Goal: Use online tool/utility: Utilize a website feature to perform a specific function

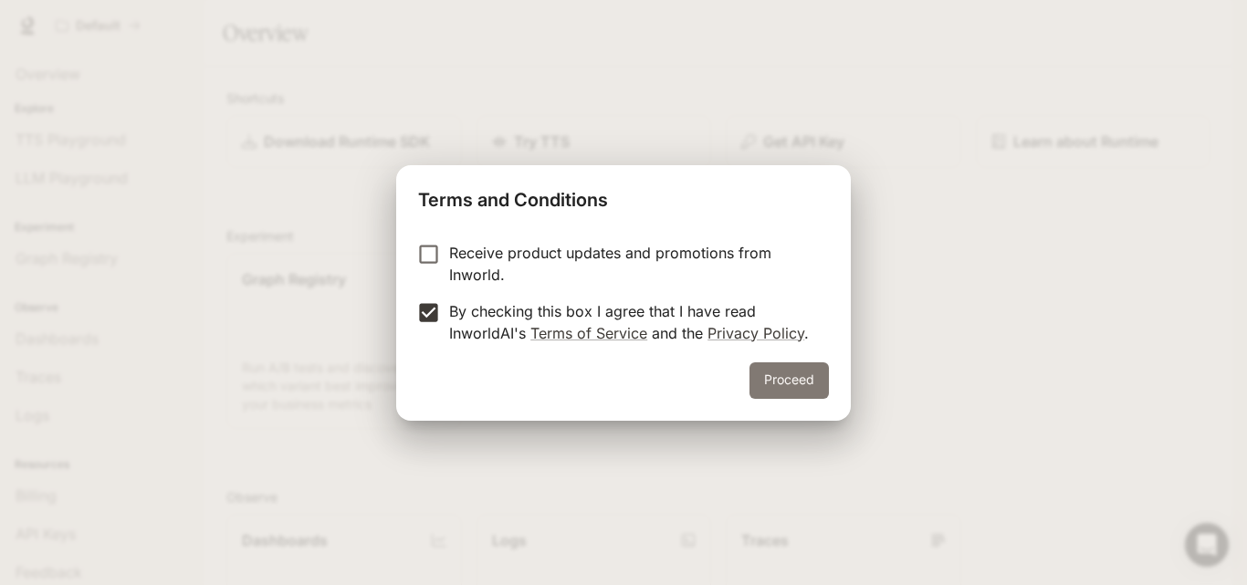
click at [788, 382] on button "Proceed" at bounding box center [788, 380] width 79 height 37
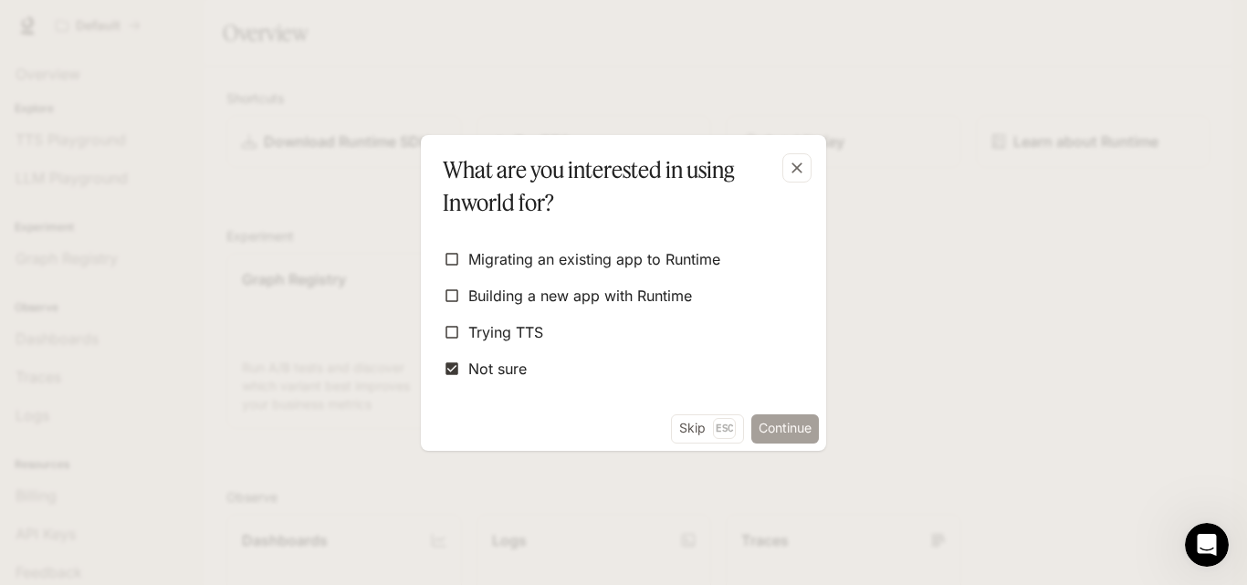
click at [777, 430] on button "Continue" at bounding box center [785, 428] width 68 height 29
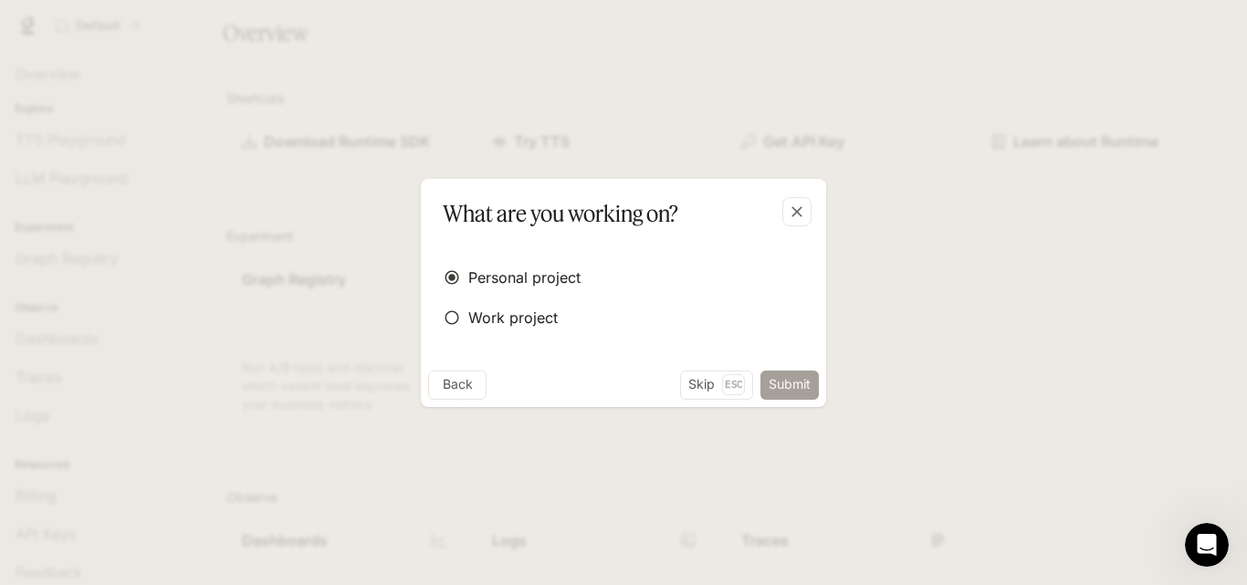
click at [780, 389] on button "Submit" at bounding box center [789, 385] width 58 height 29
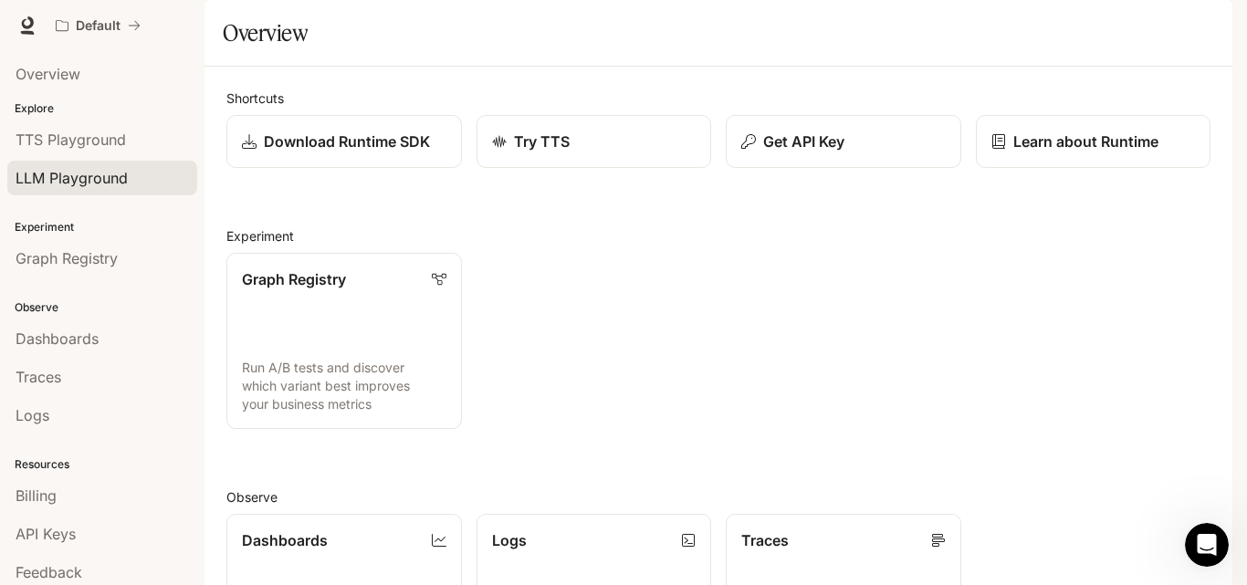
click at [87, 171] on span "LLM Playground" at bounding box center [72, 178] width 112 height 22
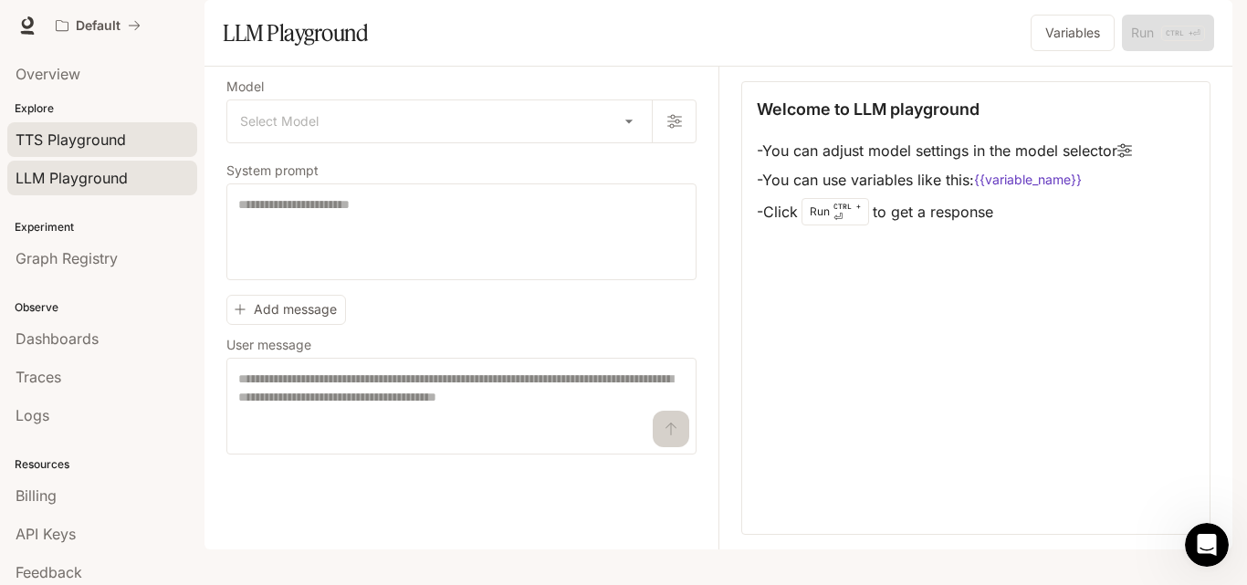
click at [88, 140] on span "TTS Playground" at bounding box center [71, 140] width 110 height 22
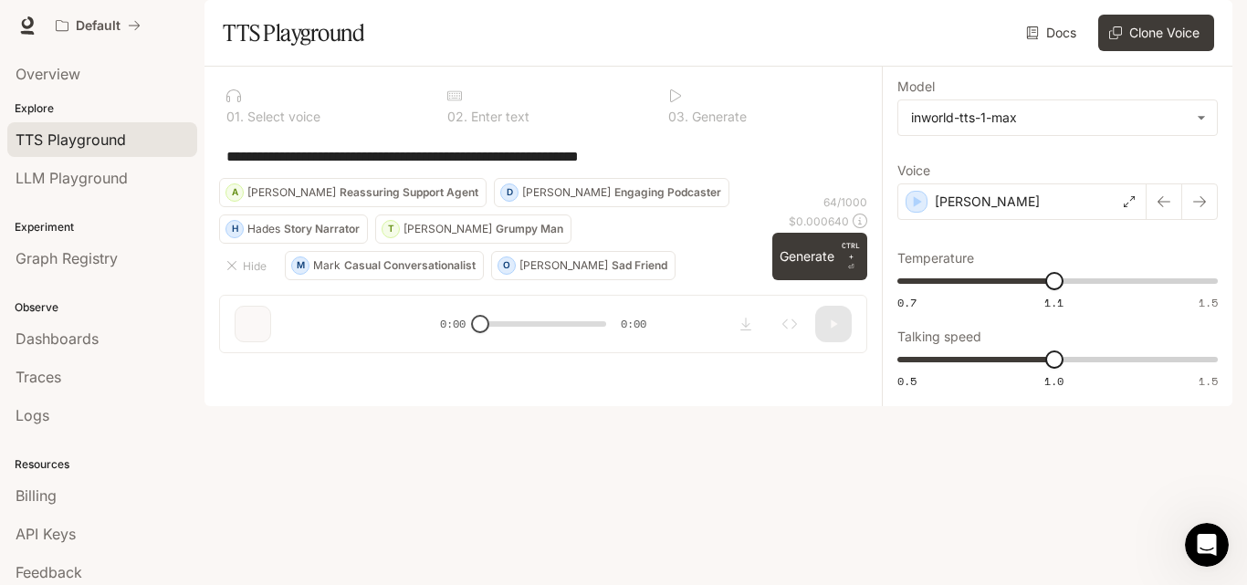
click at [293, 178] on div "**********" at bounding box center [543, 156] width 648 height 44
click at [792, 280] on button "Generate CTRL + ⏎" at bounding box center [819, 256] width 95 height 47
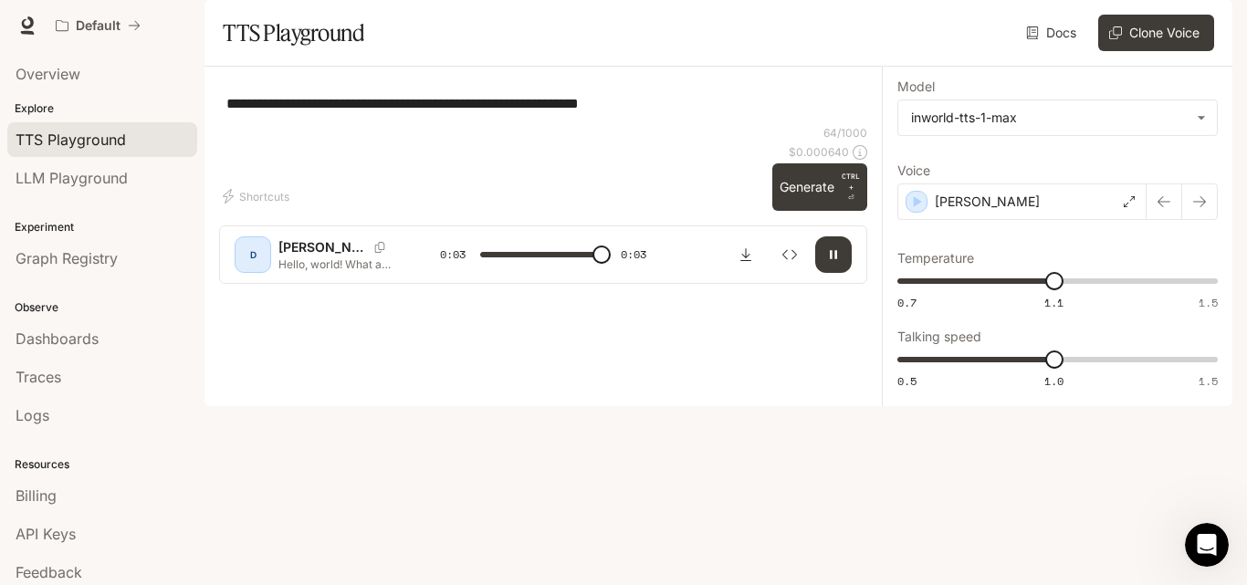
type input "*"
click at [282, 211] on button "Shortcuts" at bounding box center [258, 196] width 78 height 29
